Goal: Transaction & Acquisition: Download file/media

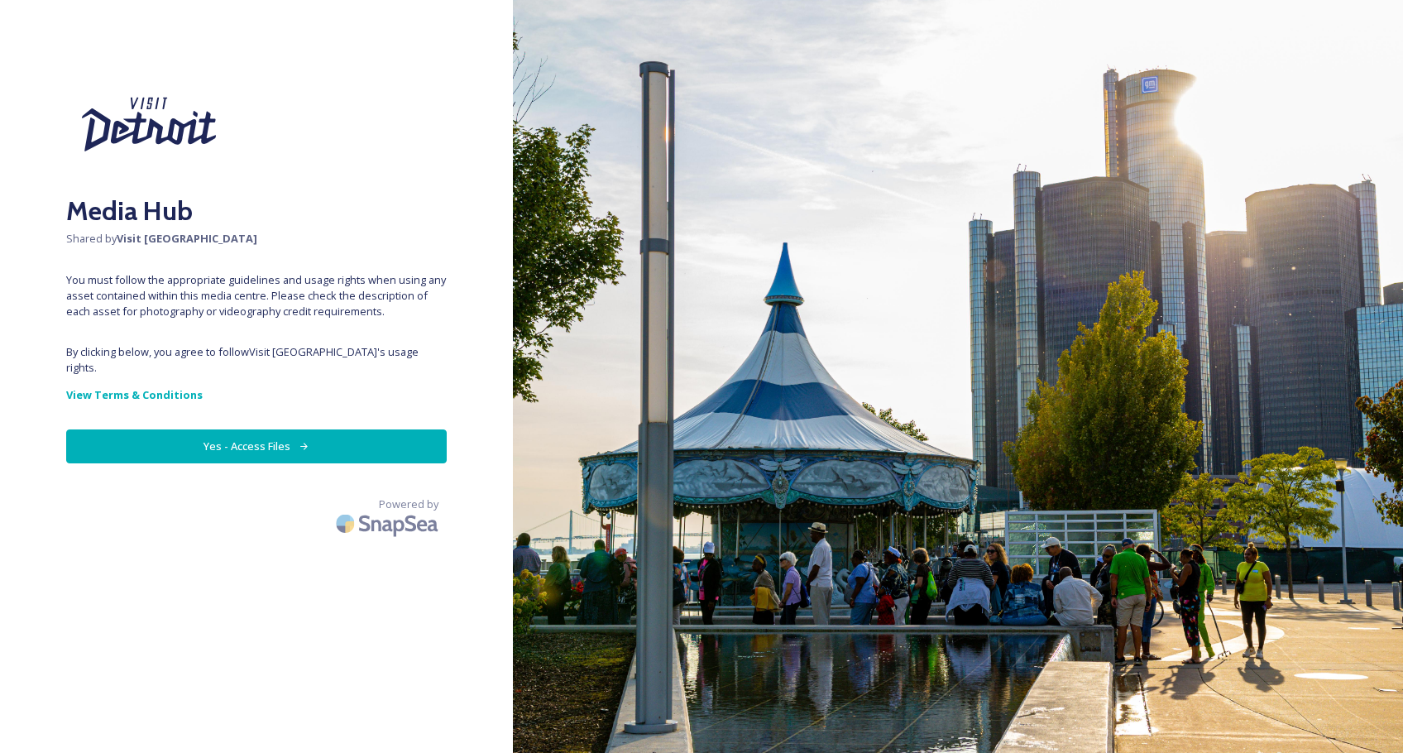
click at [226, 456] on button "Yes - Access Files" at bounding box center [256, 446] width 380 height 34
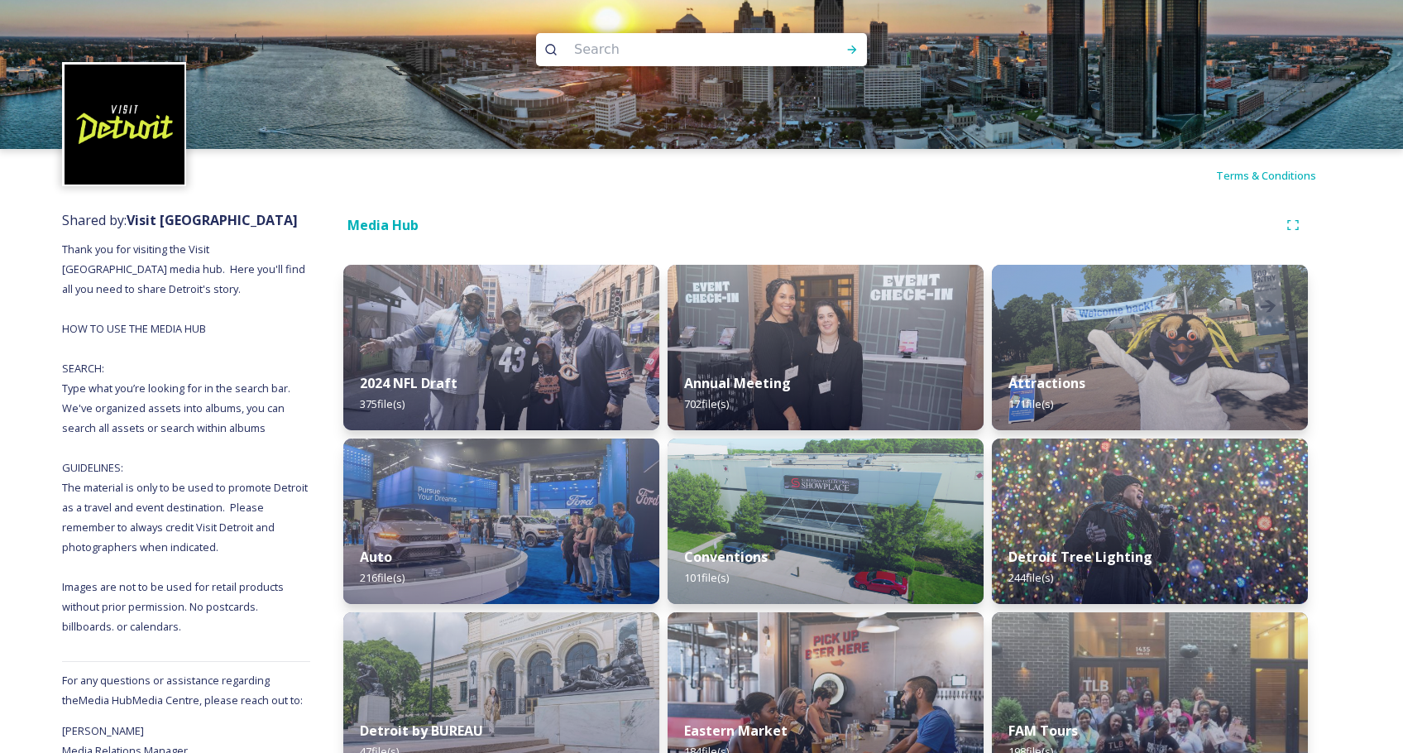
click at [642, 54] on input at bounding box center [679, 49] width 227 height 36
type input "sky"
click at [853, 52] on icon at bounding box center [852, 49] width 9 height 8
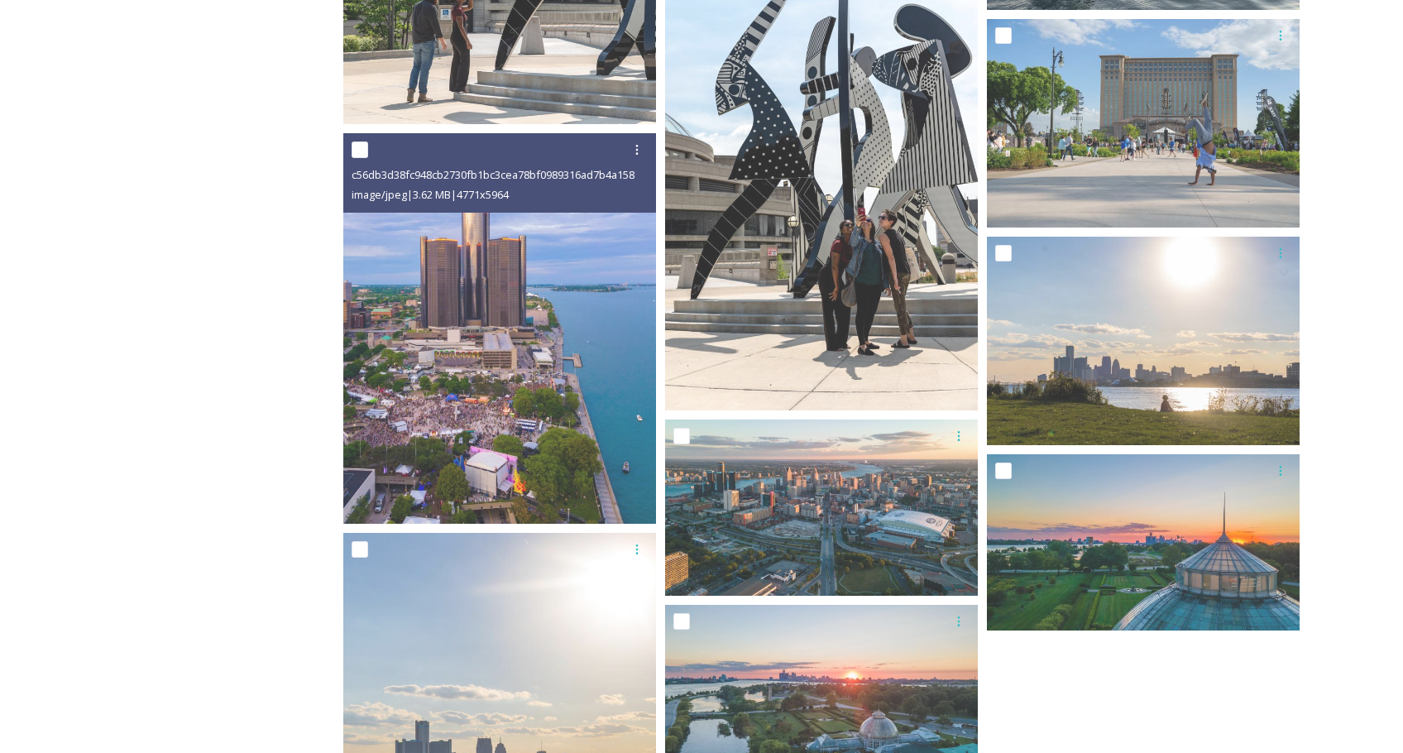
scroll to position [2851, 0]
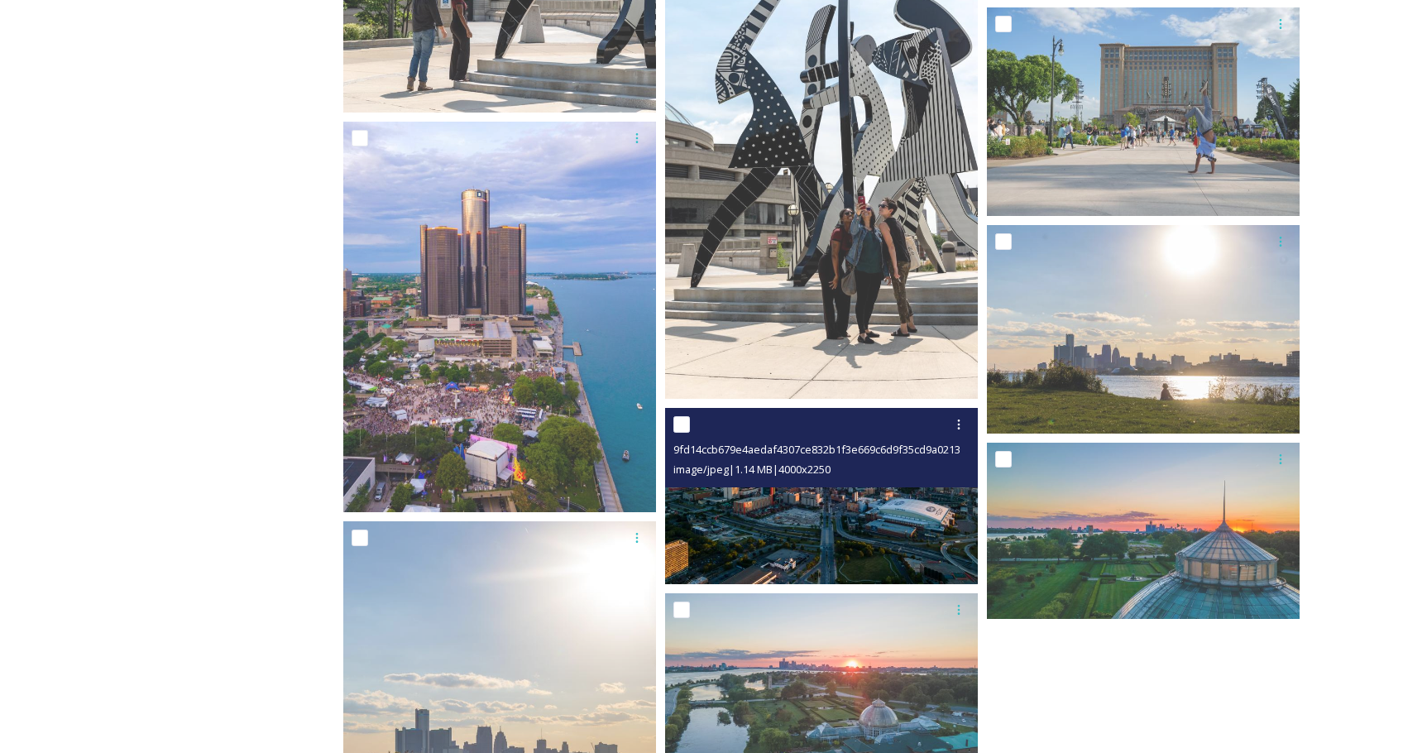
click at [816, 521] on img at bounding box center [821, 496] width 313 height 176
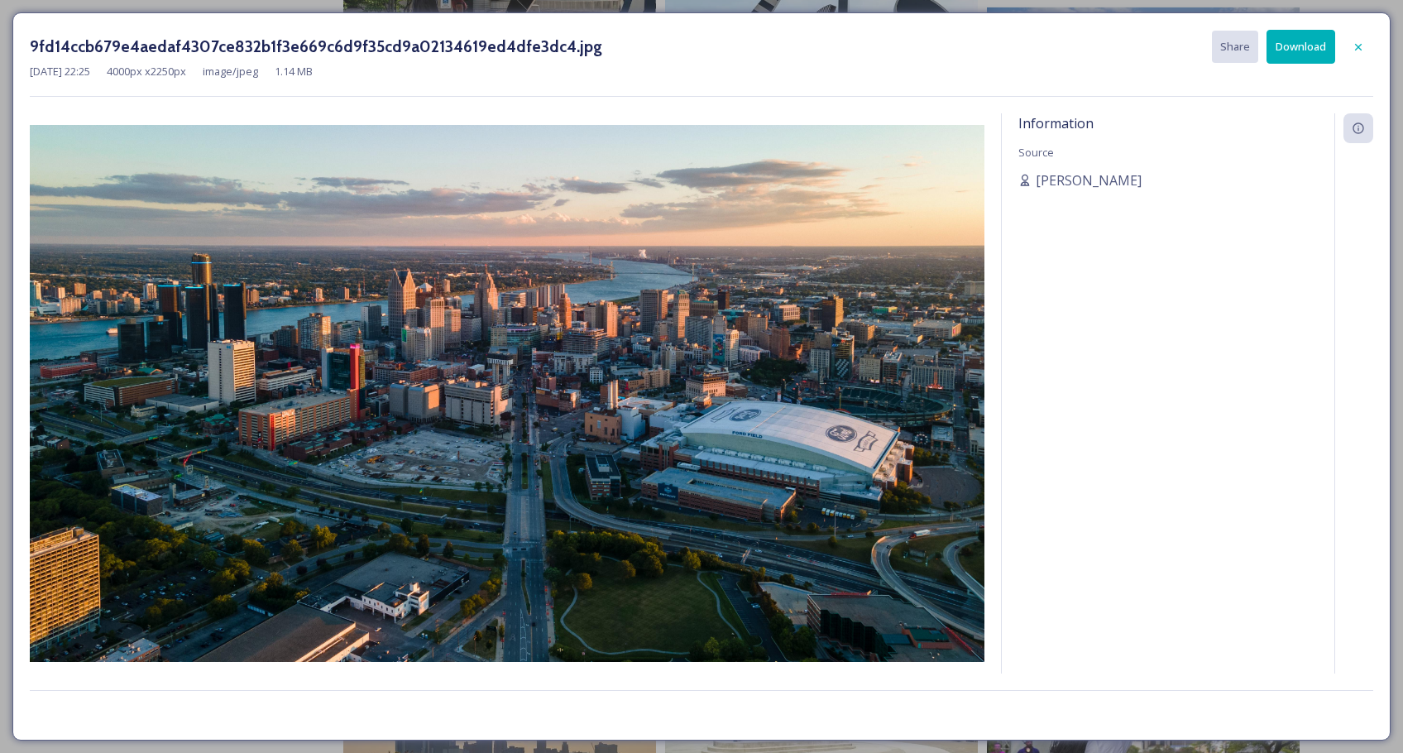
click at [1312, 49] on button "Download" at bounding box center [1300, 47] width 69 height 34
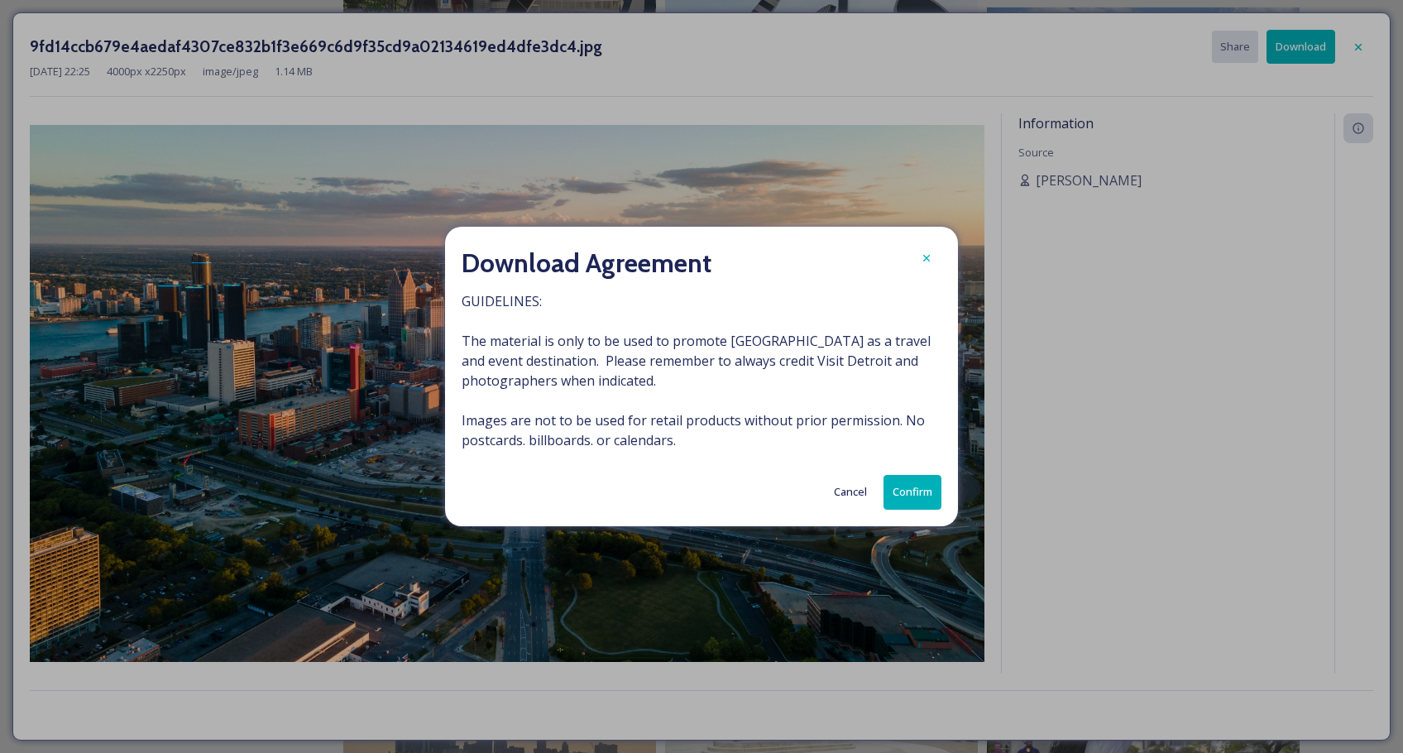
click at [912, 503] on button "Confirm" at bounding box center [912, 492] width 58 height 34
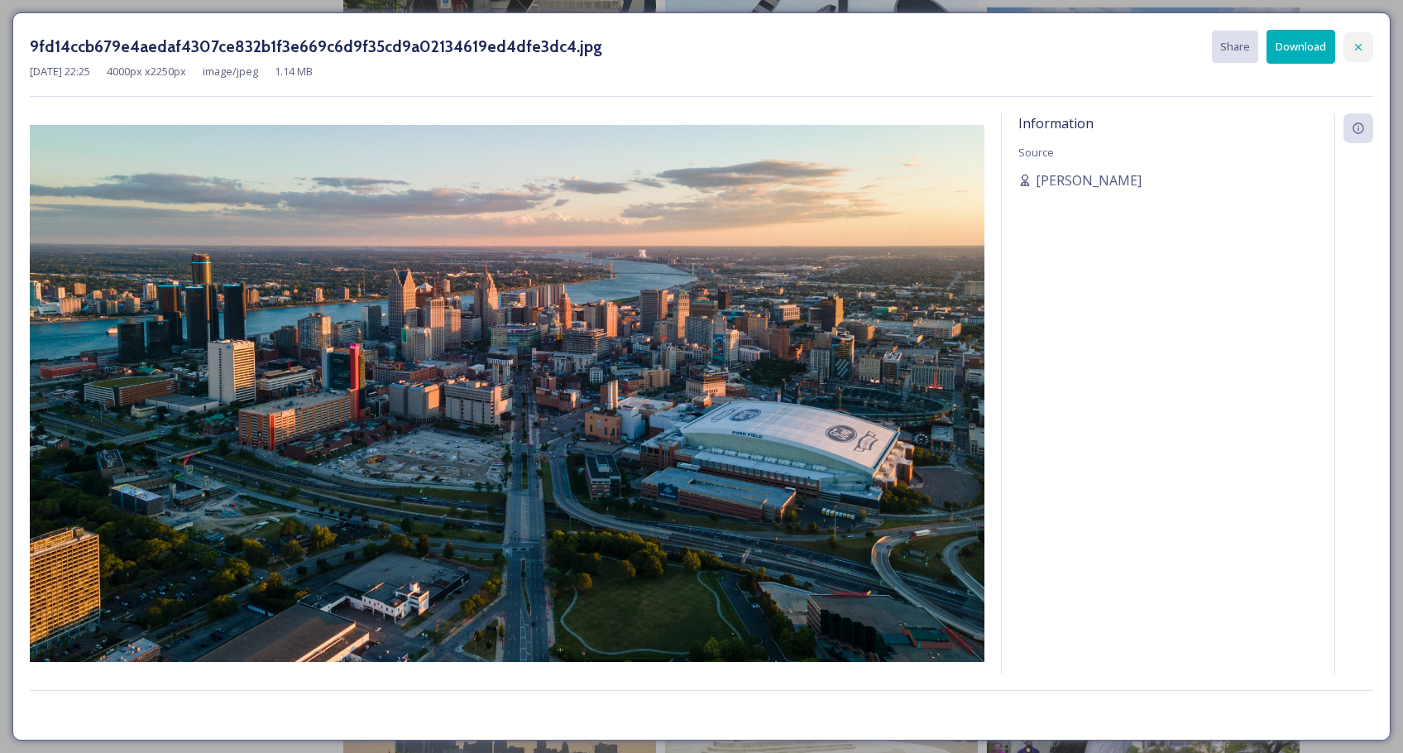
click at [1352, 45] on icon at bounding box center [1357, 47] width 13 height 13
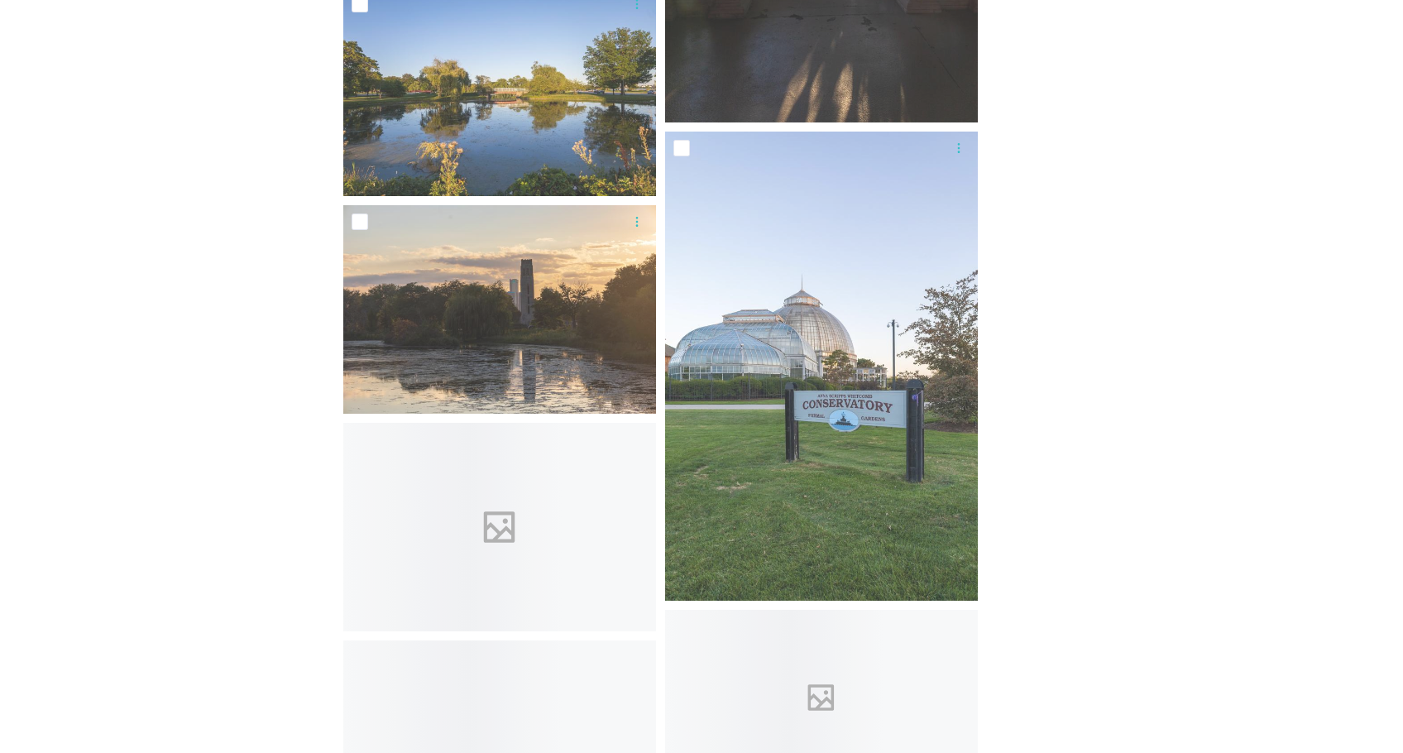
scroll to position [7304, 0]
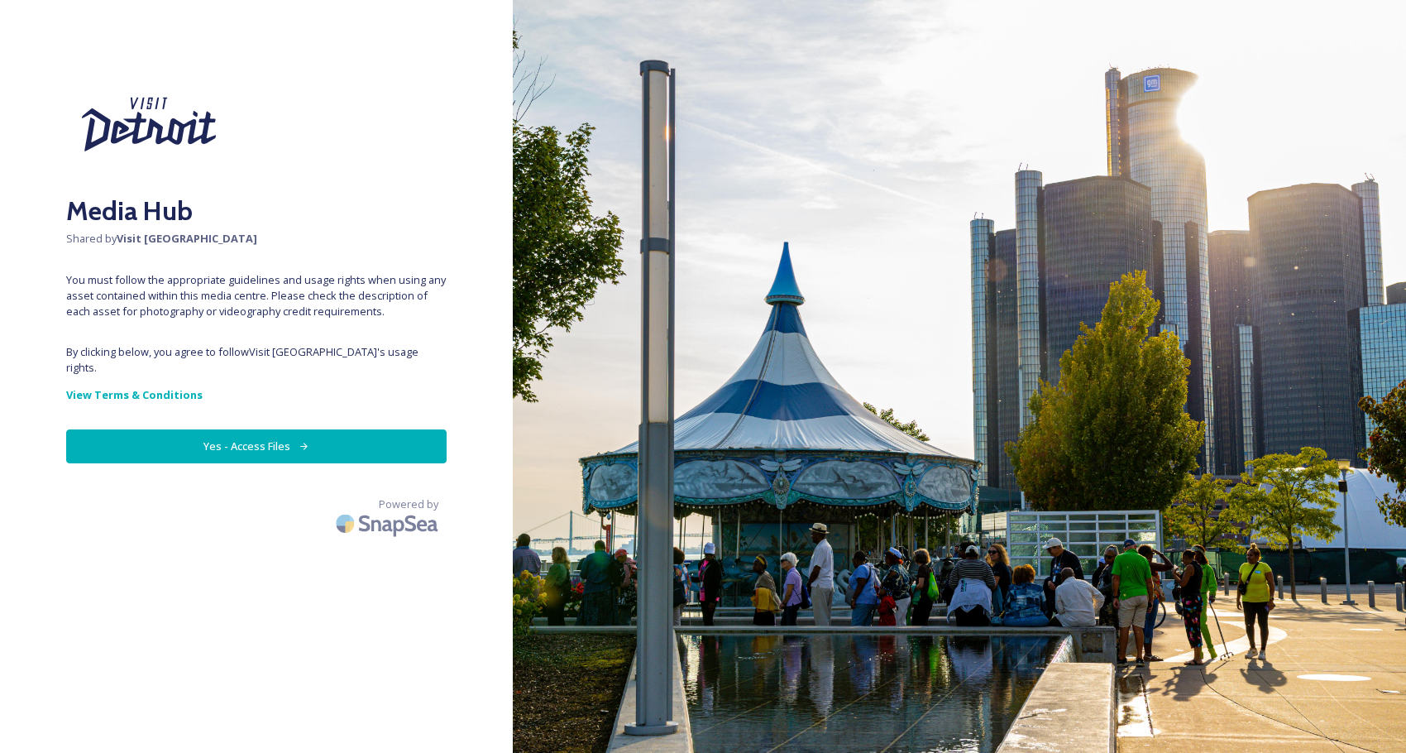
click at [202, 463] on button "Yes - Access Files" at bounding box center [256, 446] width 380 height 34
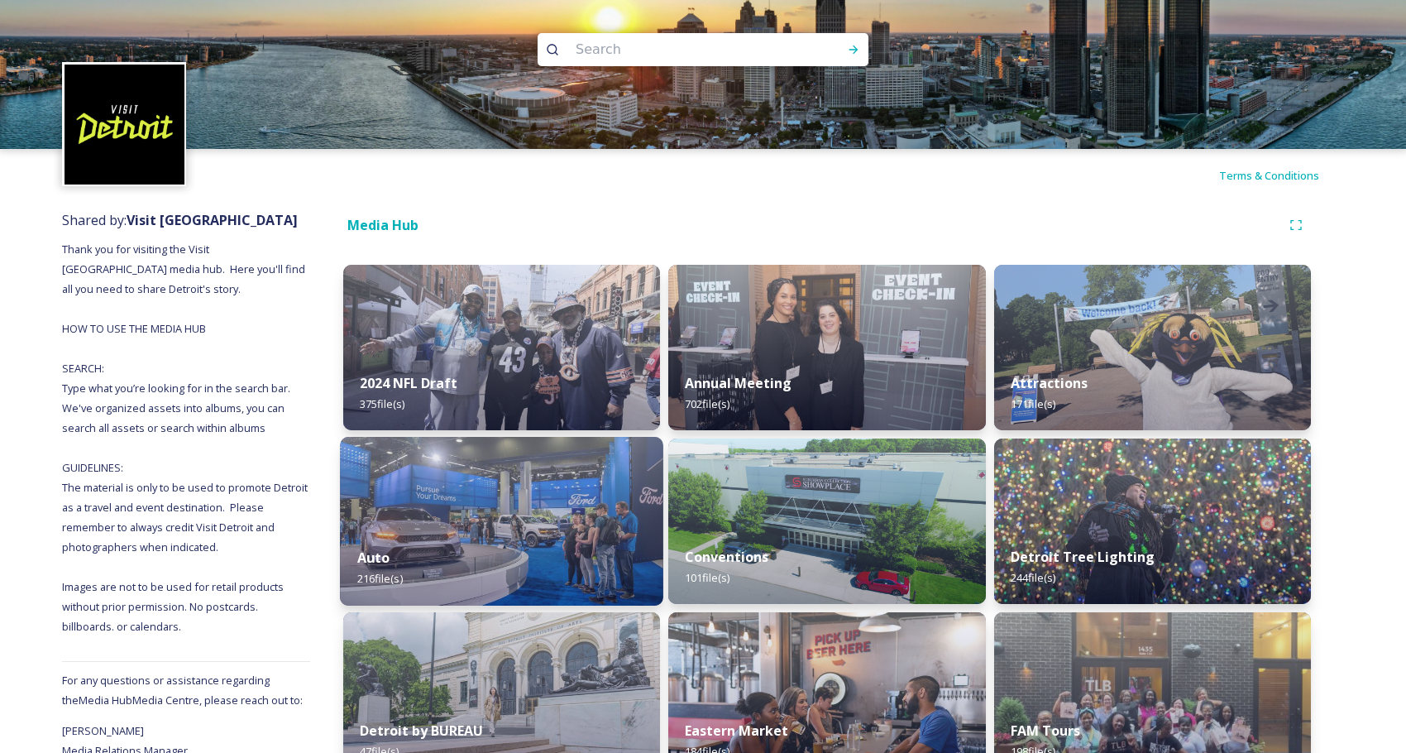
click at [442, 525] on img at bounding box center [501, 521] width 323 height 169
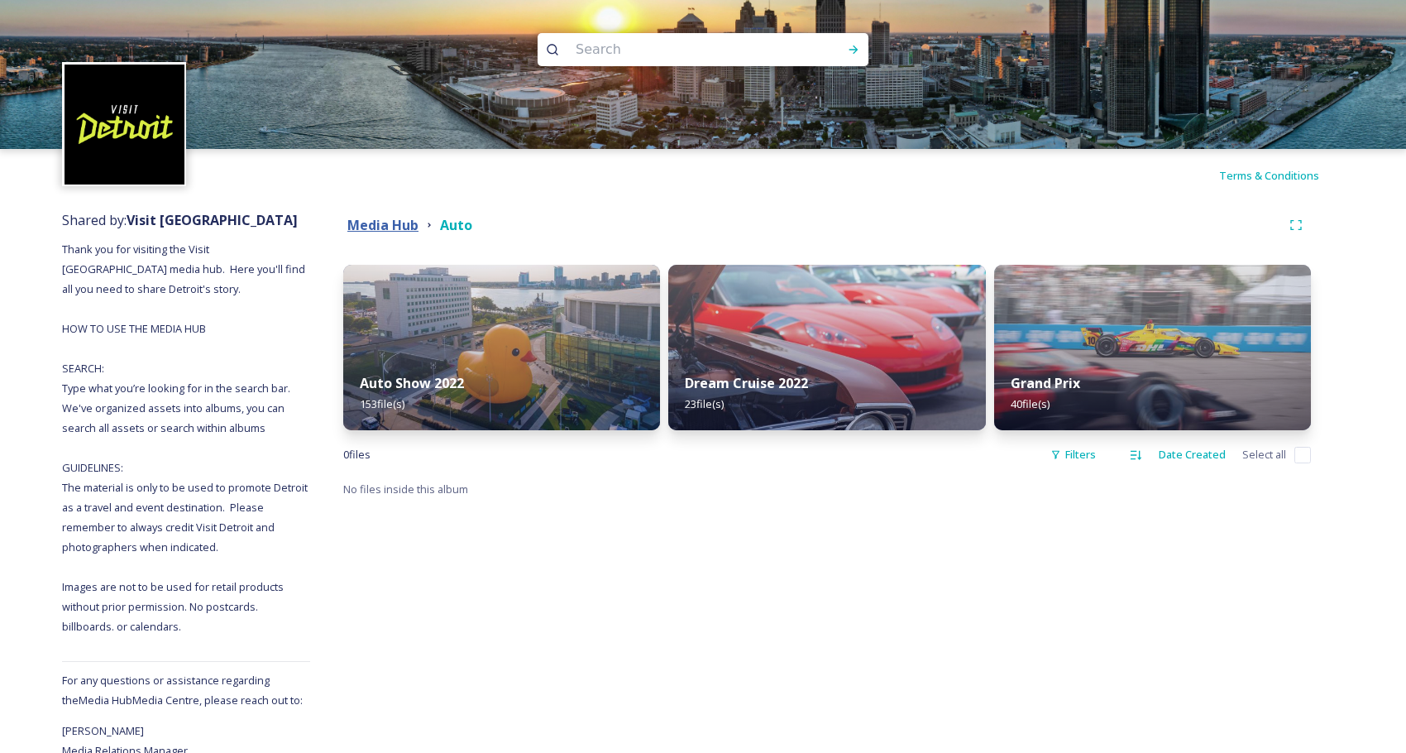
click at [383, 224] on strong "Media Hub" at bounding box center [382, 225] width 71 height 18
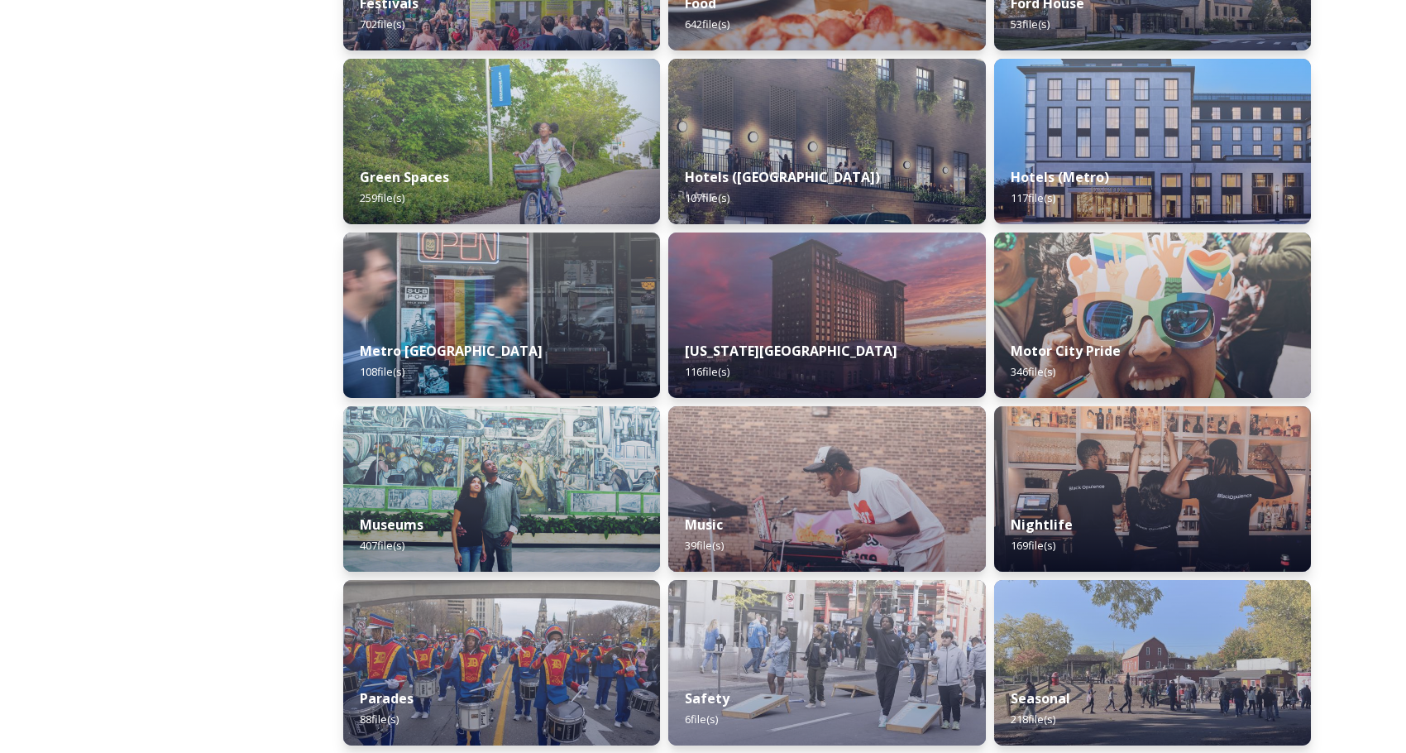
scroll to position [930, 0]
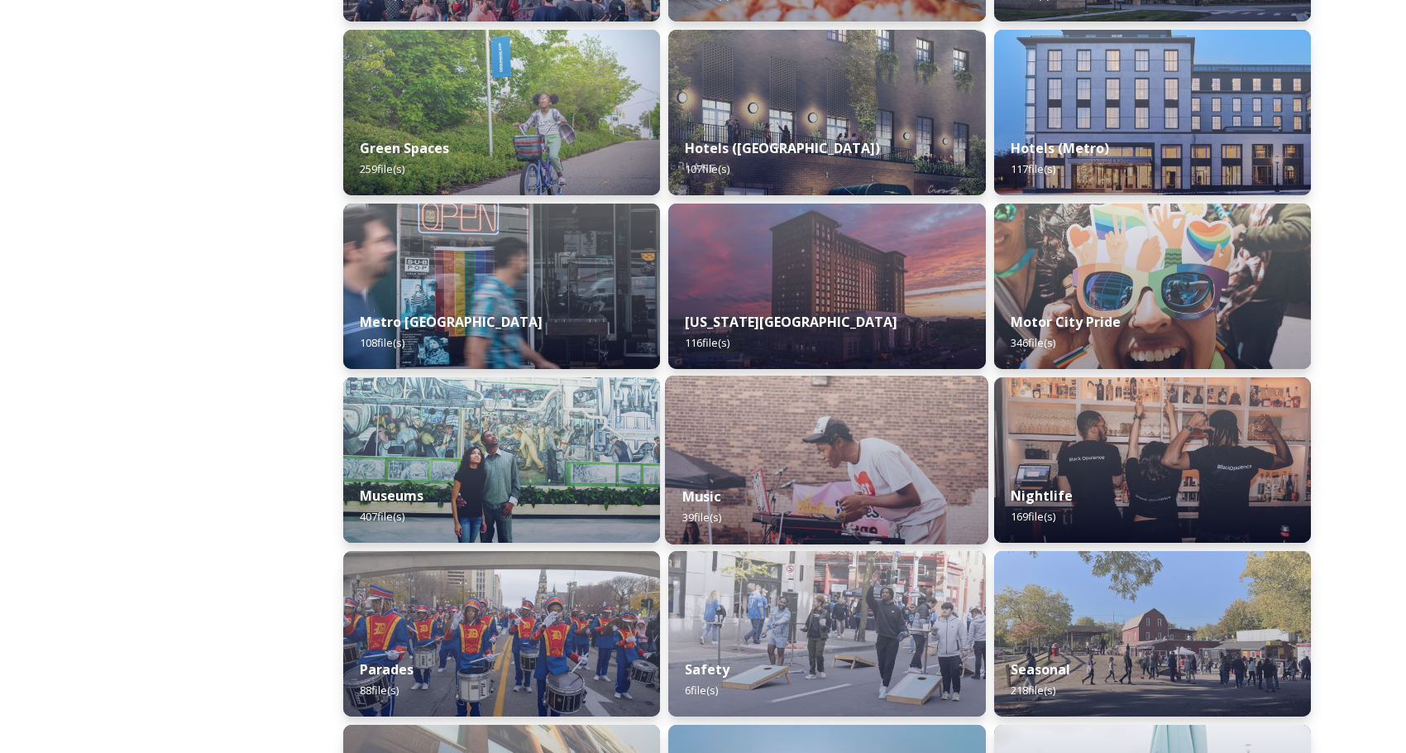
click at [755, 441] on img at bounding box center [826, 459] width 323 height 169
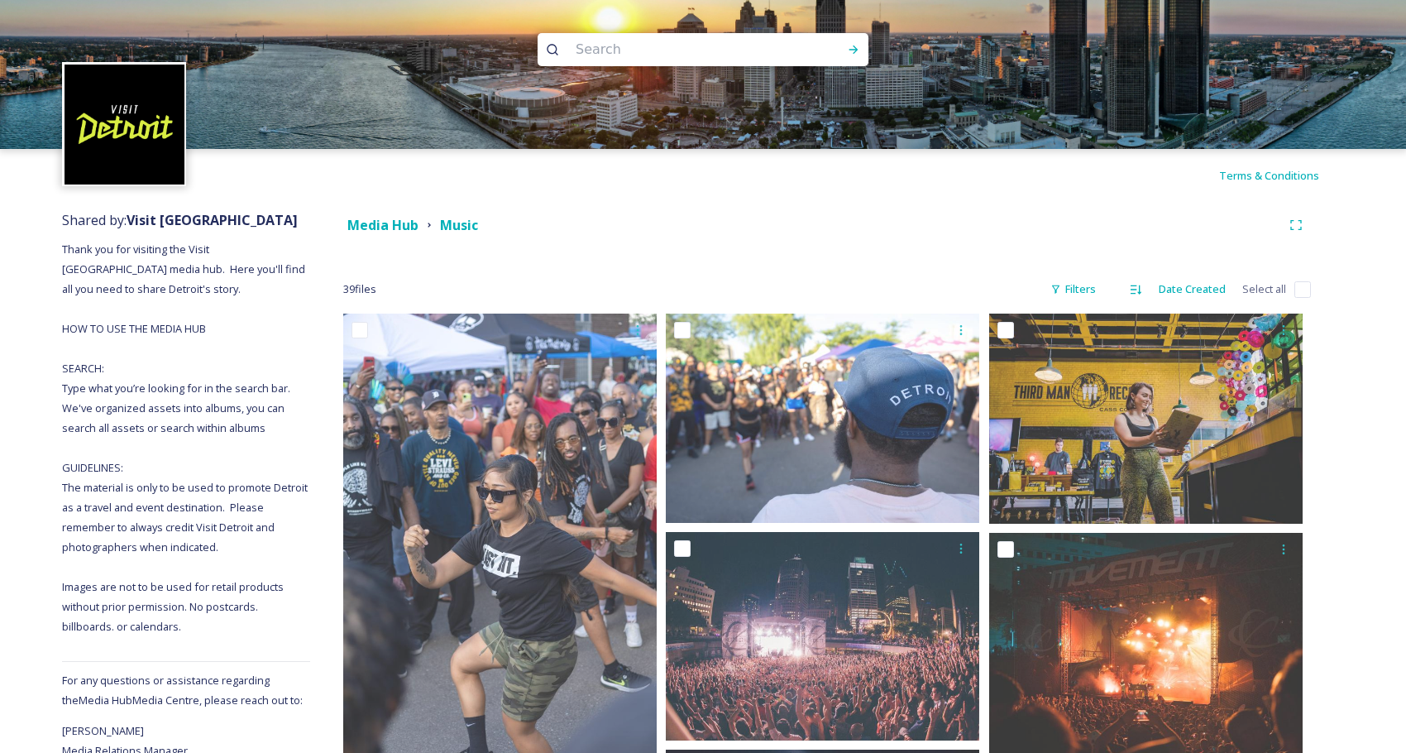
click at [717, 58] on input at bounding box center [680, 49] width 227 height 36
type input "m"
type input "motown"
click at [858, 50] on icon at bounding box center [853, 49] width 13 height 13
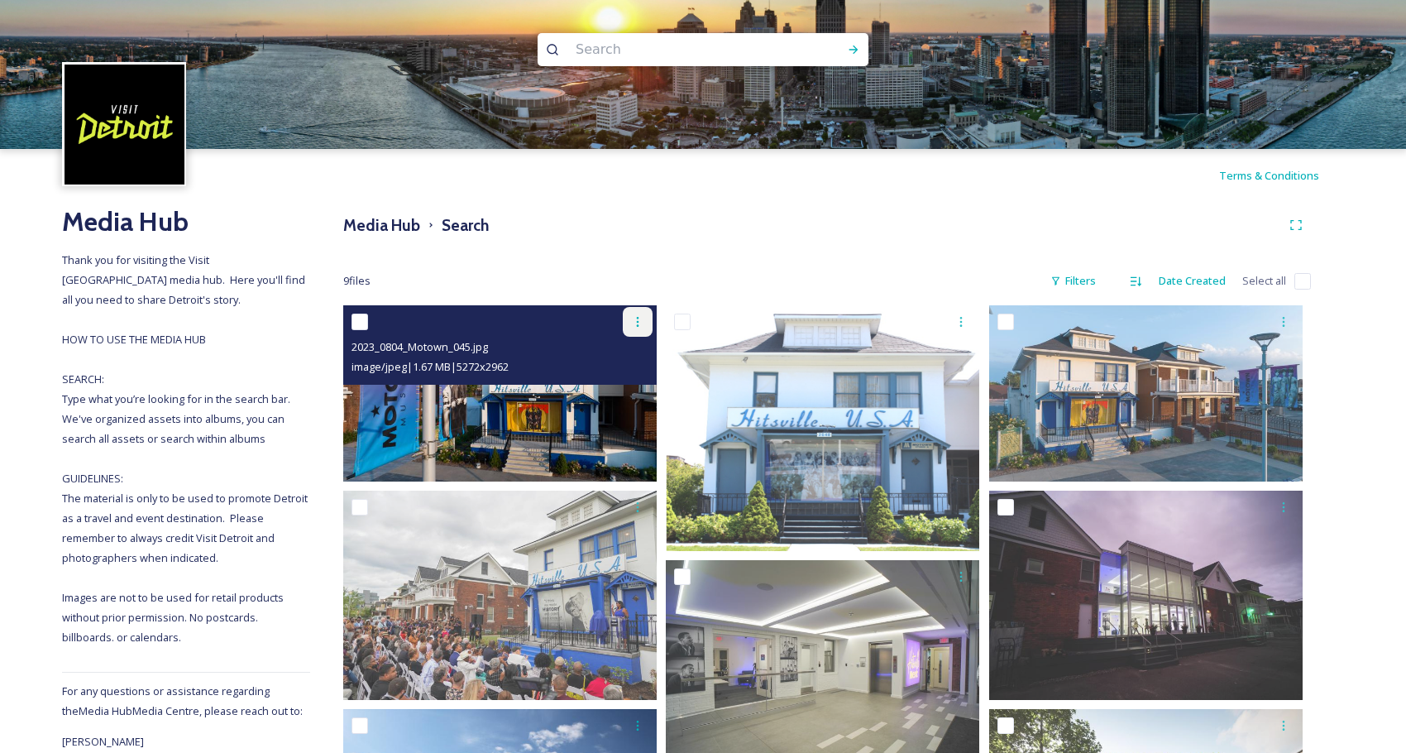
click at [637, 321] on icon at bounding box center [637, 321] width 13 height 13
click at [614, 391] on span "Download" at bounding box center [618, 390] width 50 height 16
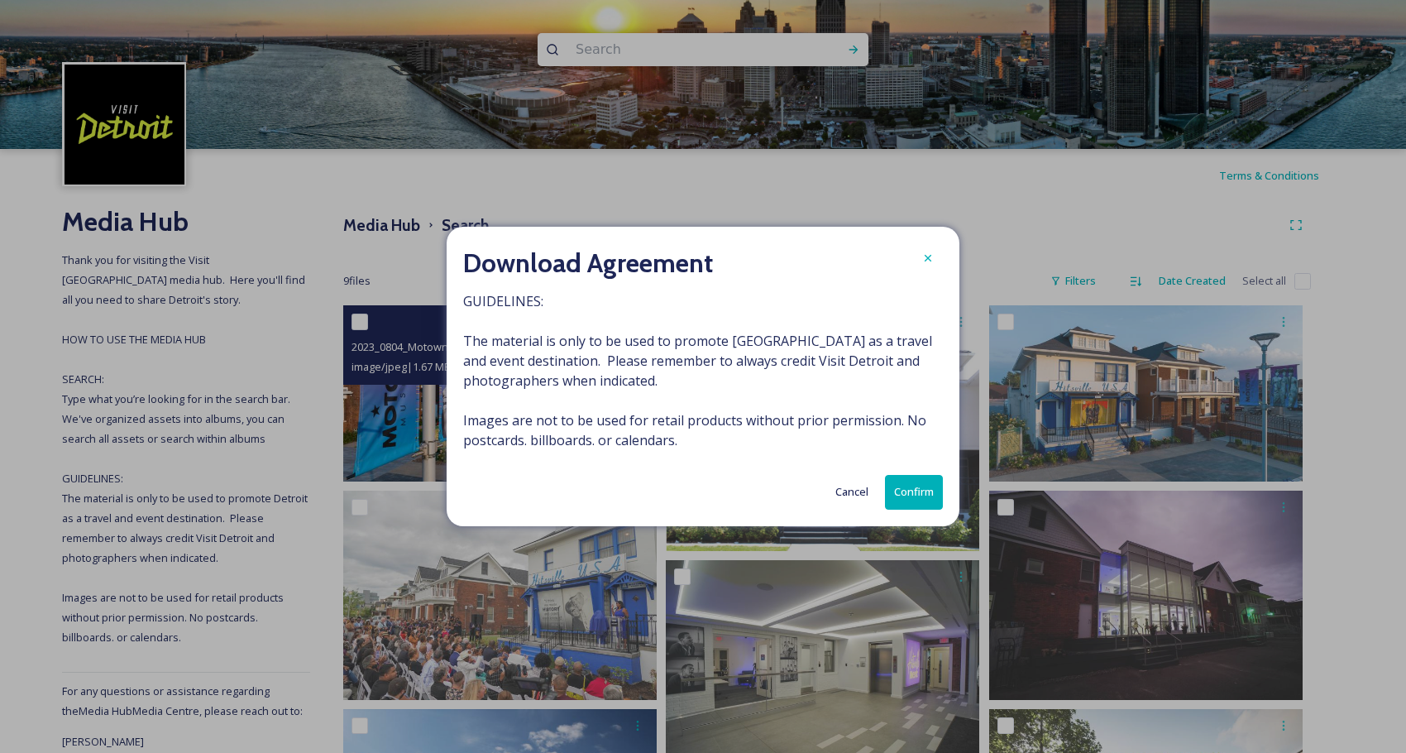
click at [892, 501] on button "Confirm" at bounding box center [914, 492] width 58 height 34
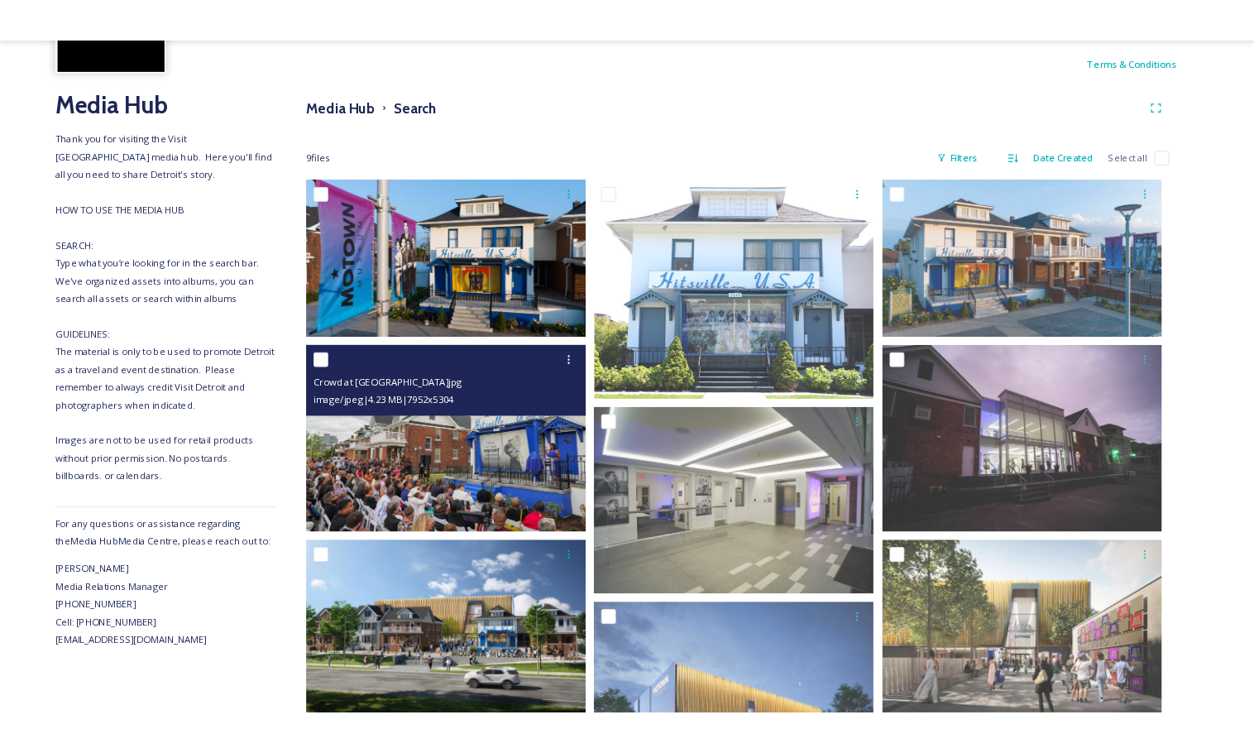
scroll to position [137, 0]
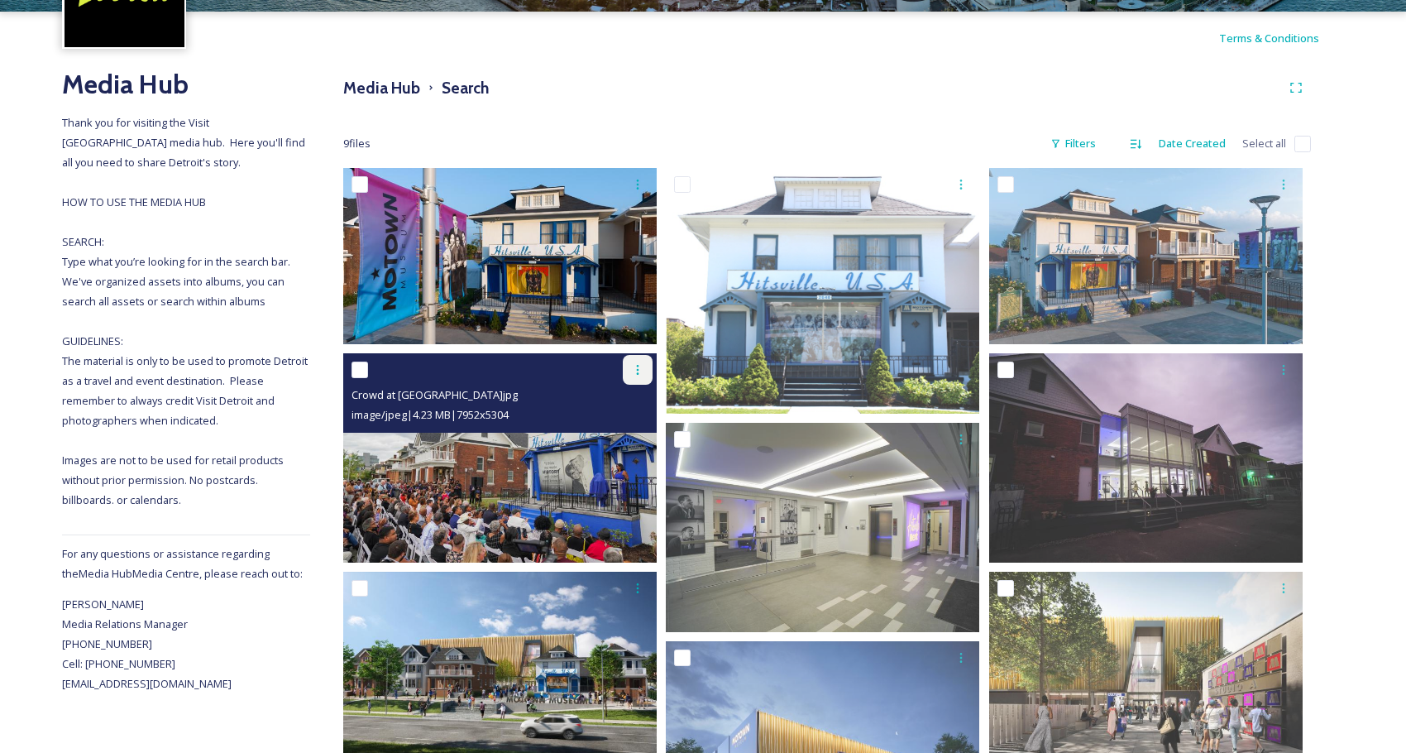
click at [640, 371] on icon at bounding box center [637, 369] width 13 height 13
click at [626, 437] on span "Download" at bounding box center [618, 438] width 50 height 16
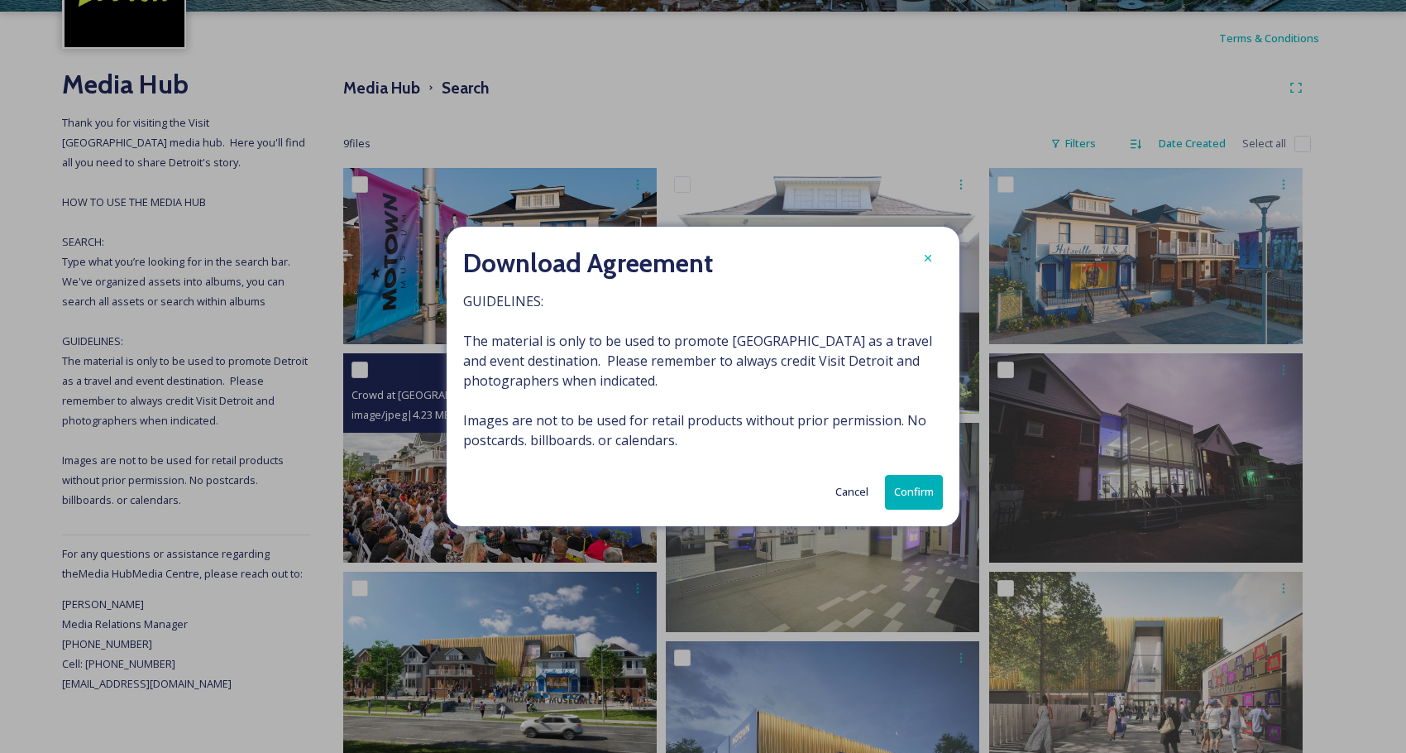
click at [901, 504] on button "Confirm" at bounding box center [914, 492] width 58 height 34
